Goal: Navigation & Orientation: Find specific page/section

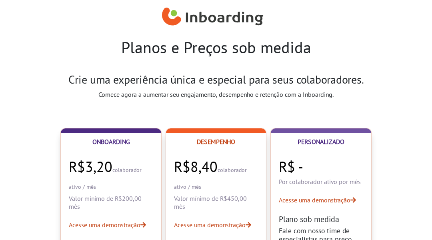
select select "BR"
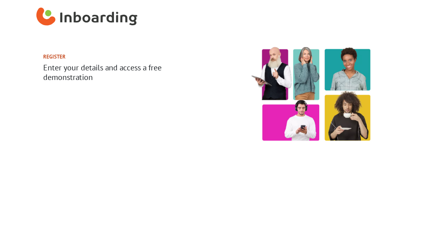
select select "BR"
